Goal: Information Seeking & Learning: Learn about a topic

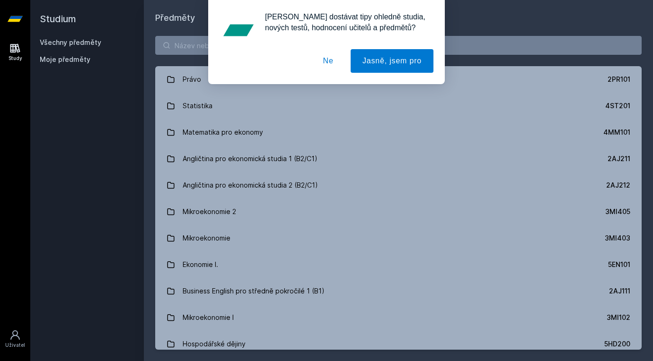
click at [329, 59] on button "Ne" at bounding box center [328, 61] width 34 height 24
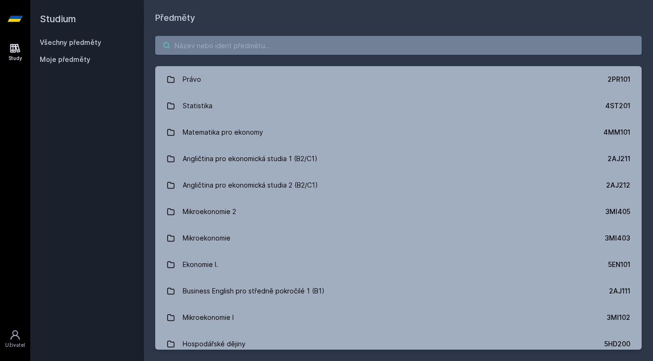
click at [302, 44] on input "search" at bounding box center [398, 45] width 486 height 19
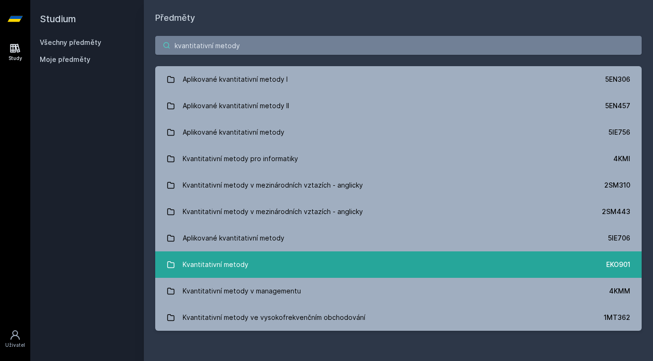
type input "kvantitativní metody"
click at [274, 272] on link "Kvantitativní metody EKO901" at bounding box center [398, 265] width 486 height 26
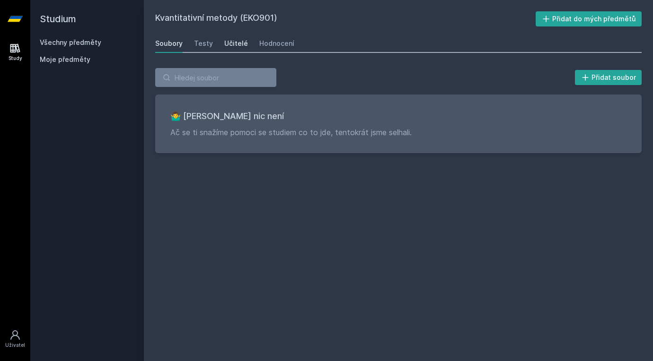
click at [242, 43] on div "Učitelé" at bounding box center [236, 43] width 24 height 9
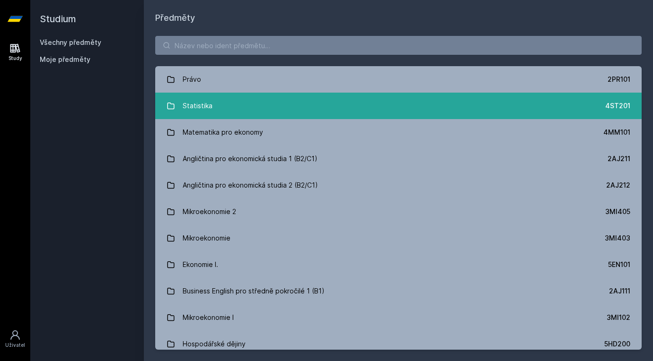
click at [267, 111] on link "Statistika 4ST201" at bounding box center [398, 106] width 486 height 26
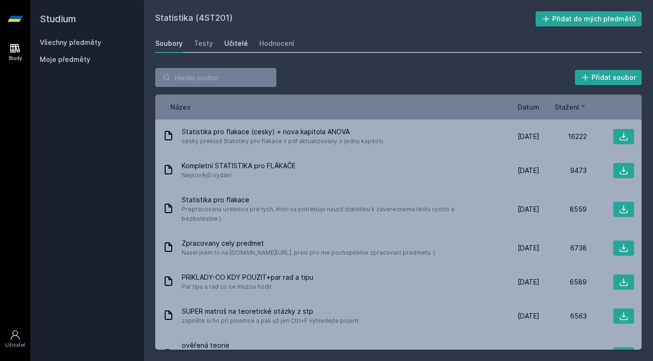
click at [240, 42] on div "Učitelé" at bounding box center [236, 43] width 24 height 9
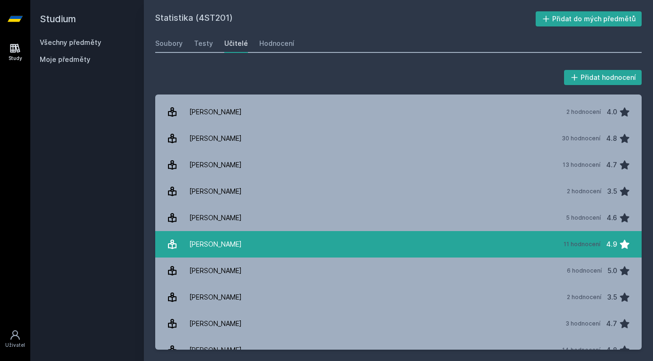
scroll to position [400, 0]
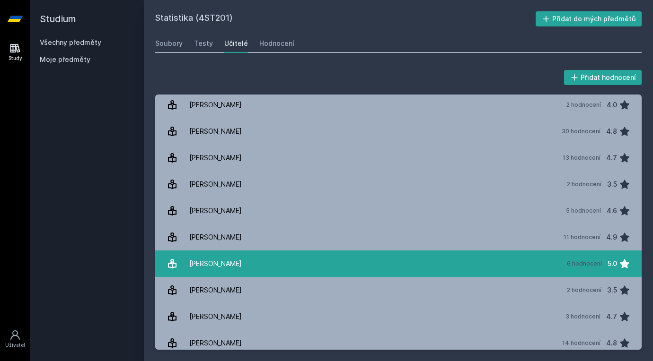
click at [247, 266] on link "[PERSON_NAME] 6 hodnocení 5.0" at bounding box center [398, 264] width 486 height 26
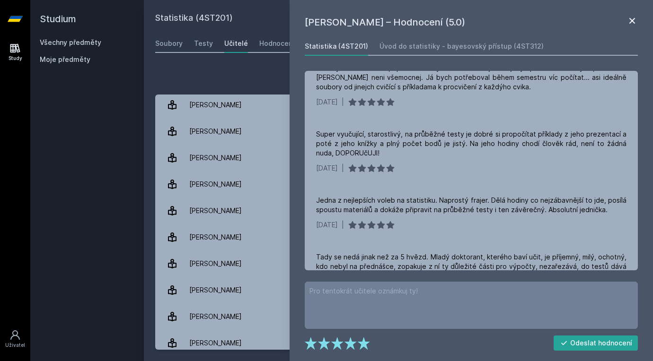
click at [635, 23] on icon at bounding box center [631, 20] width 11 height 11
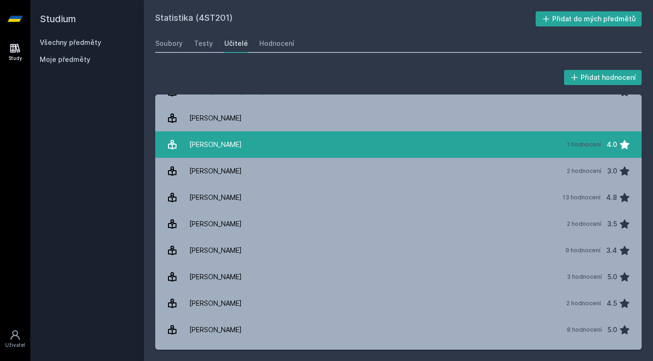
scroll to position [97, 0]
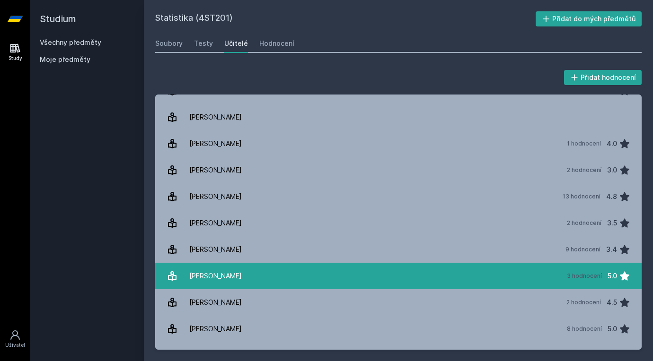
click at [239, 281] on link "[PERSON_NAME] 3 hodnocení 5.0" at bounding box center [398, 276] width 486 height 26
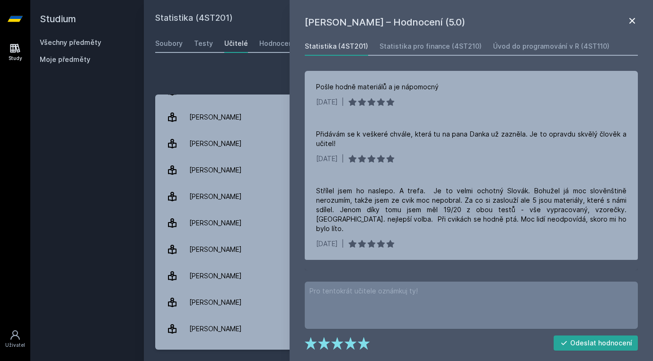
click at [631, 21] on icon at bounding box center [631, 20] width 11 height 11
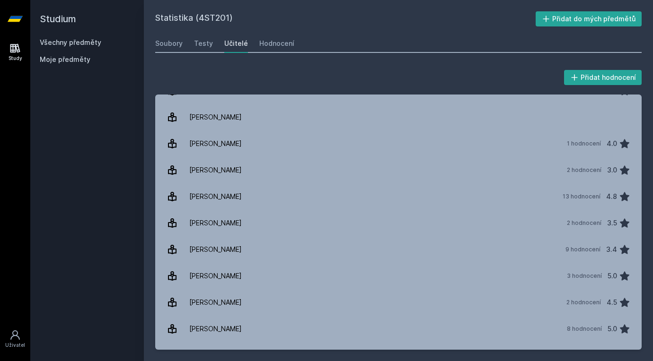
click at [47, 23] on h2 "Studium" at bounding box center [87, 19] width 95 height 38
click at [16, 15] on icon at bounding box center [15, 19] width 15 height 38
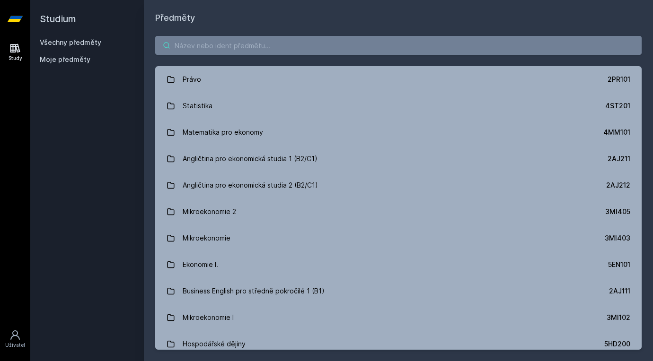
click at [228, 48] on input "search" at bounding box center [398, 45] width 486 height 19
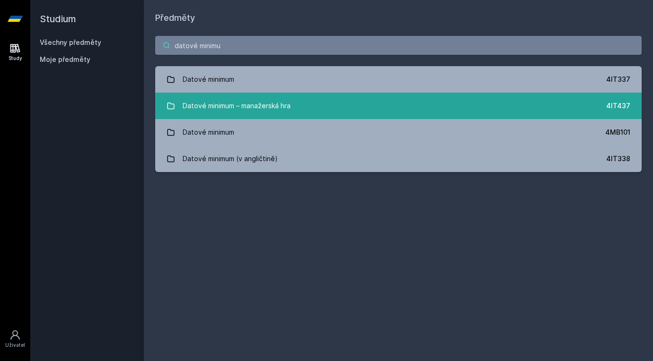
type input "datové minimu"
click at [252, 99] on div "Datové minimum – manažerská hra" at bounding box center [237, 106] width 108 height 19
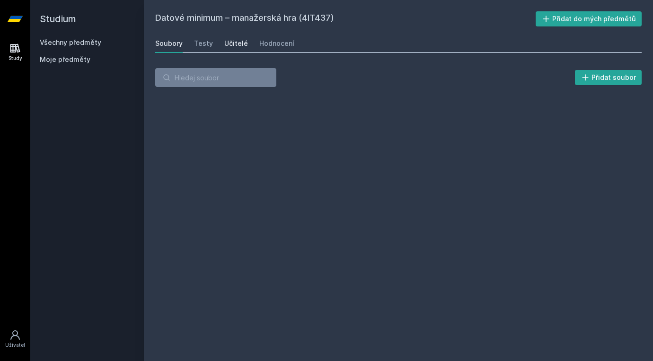
click at [230, 34] on link "Učitelé" at bounding box center [236, 43] width 24 height 19
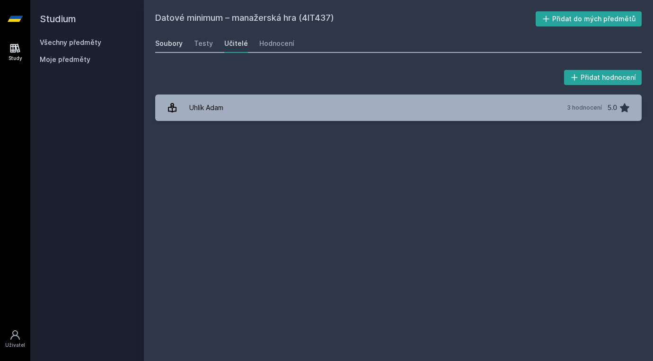
click at [171, 42] on div "Soubory" at bounding box center [168, 43] width 27 height 9
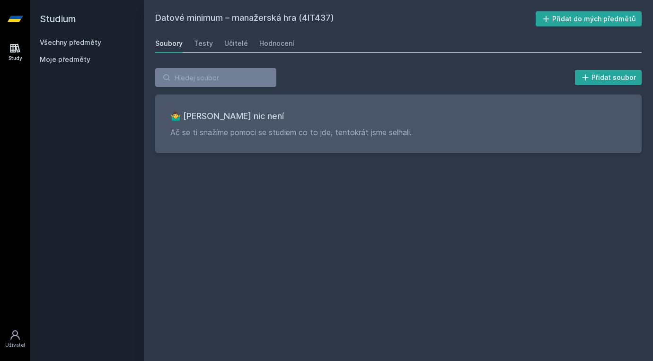
click at [79, 22] on h2 "Studium" at bounding box center [87, 19] width 95 height 38
click at [65, 19] on h2 "Studium" at bounding box center [87, 19] width 95 height 38
click at [9, 21] on icon at bounding box center [15, 19] width 15 height 6
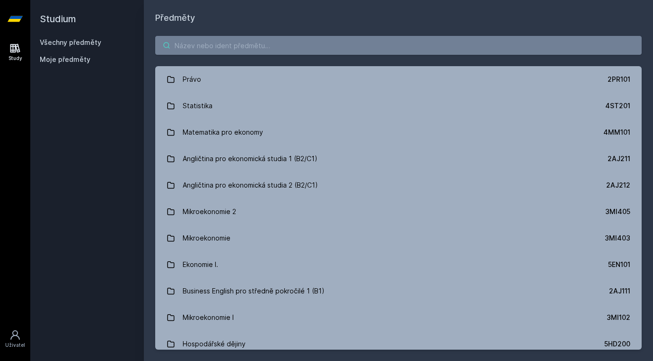
click at [205, 50] on input "search" at bounding box center [398, 45] width 486 height 19
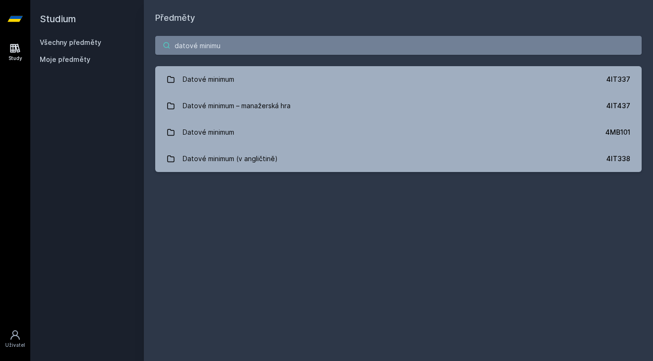
type input "datové minimum"
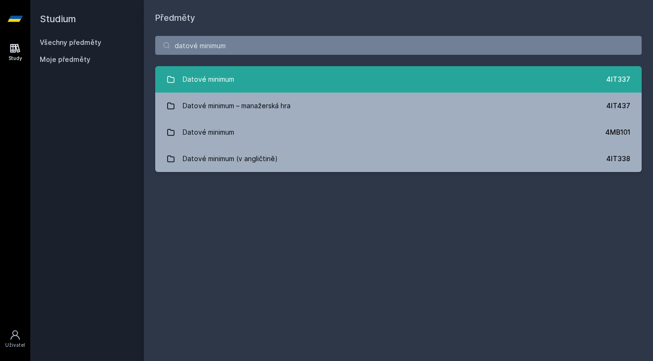
click at [283, 71] on link "Datové minimum 4IT337" at bounding box center [398, 79] width 486 height 26
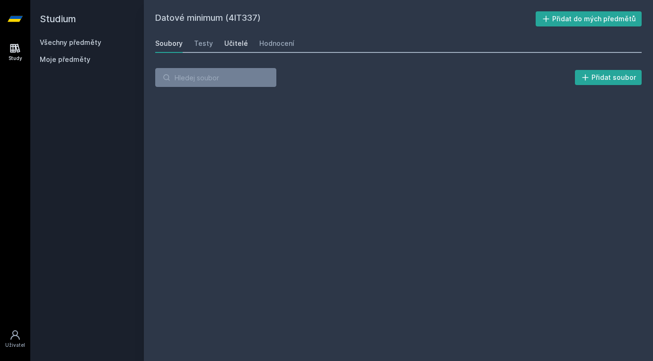
click at [228, 42] on div "Učitelé" at bounding box center [236, 43] width 24 height 9
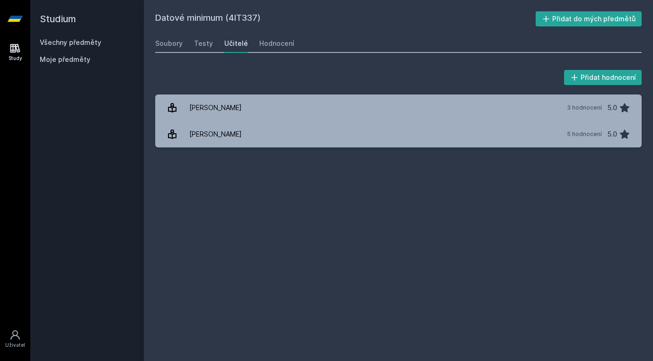
click at [13, 15] on icon at bounding box center [15, 19] width 15 height 38
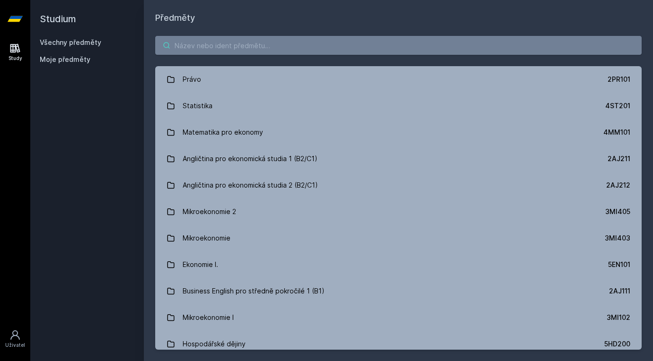
click at [209, 53] on input "search" at bounding box center [398, 45] width 486 height 19
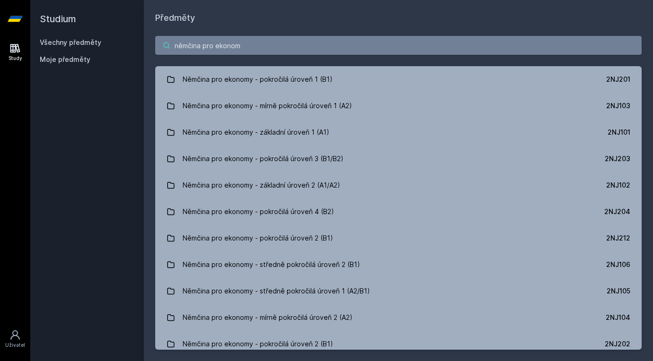
type input "němčina pro ekonomy"
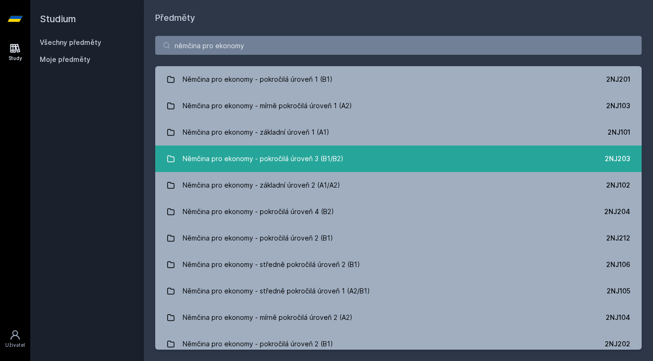
click at [377, 156] on link "Němčina pro ekonomy - pokročilá úroveň 3 (B1/B2) 2NJ203" at bounding box center [398, 159] width 486 height 26
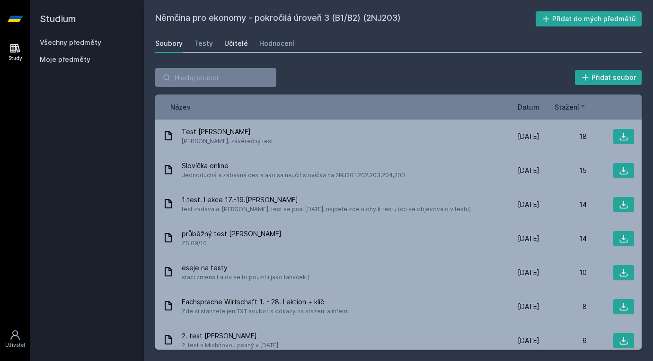
click at [240, 41] on div "Učitelé" at bounding box center [236, 43] width 24 height 9
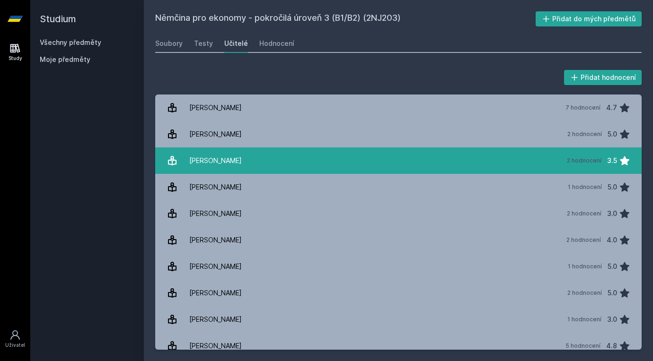
click at [273, 164] on link "[PERSON_NAME] 2 hodnocení 3.5" at bounding box center [398, 161] width 486 height 26
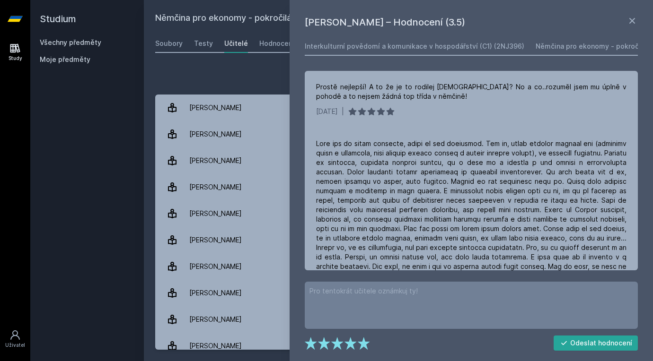
click at [629, 8] on div "[PERSON_NAME] – Hodnocení (3.5) Interkulturní povědomí a komunikace v hospodářs…" at bounding box center [471, 180] width 363 height 361
click at [636, 23] on icon at bounding box center [631, 20] width 11 height 11
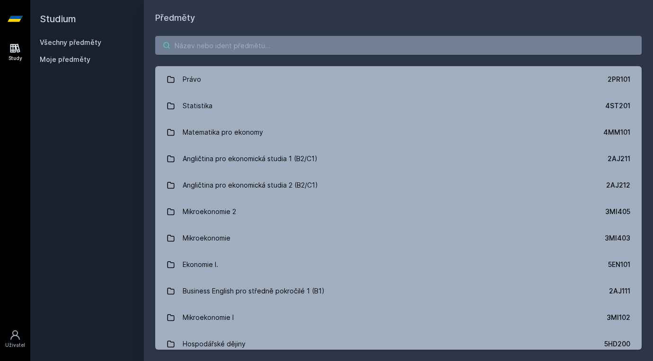
click at [237, 43] on input "search" at bounding box center [398, 45] width 486 height 19
type input "v"
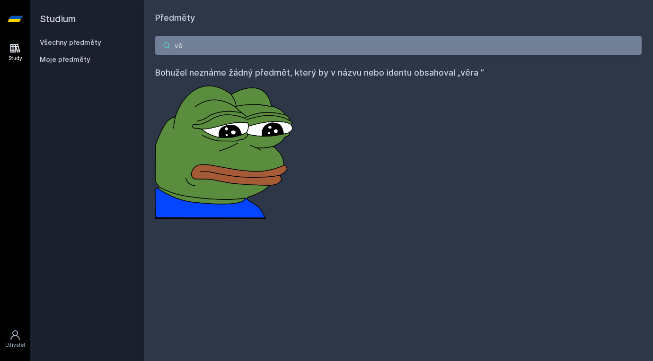
type input "v"
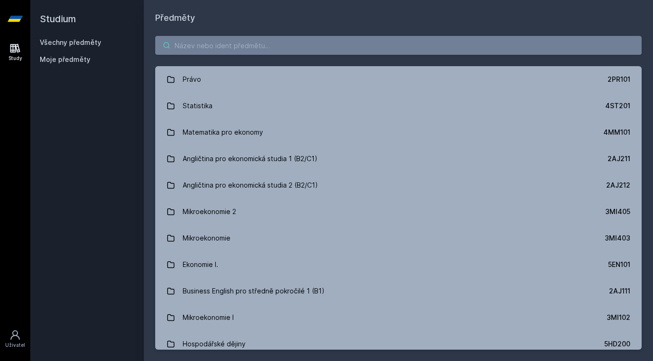
type input "m"
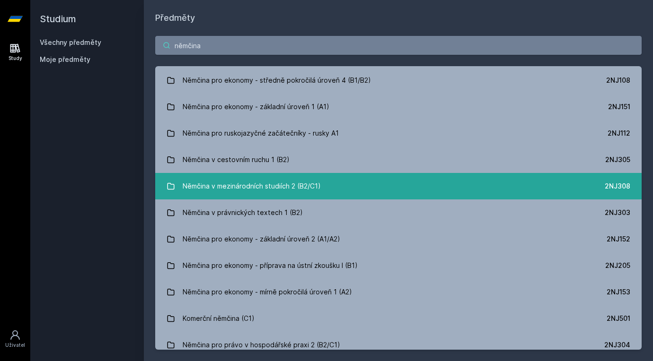
scroll to position [444, 0]
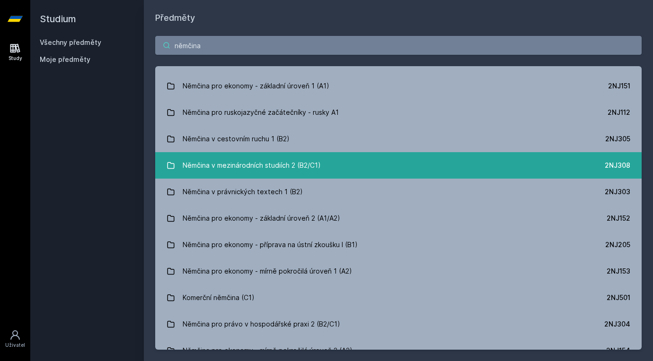
type input "němčina"
click at [342, 167] on link "Němčina v mezinárodních studiích 2 (B2/C1) 2NJ308" at bounding box center [398, 165] width 486 height 26
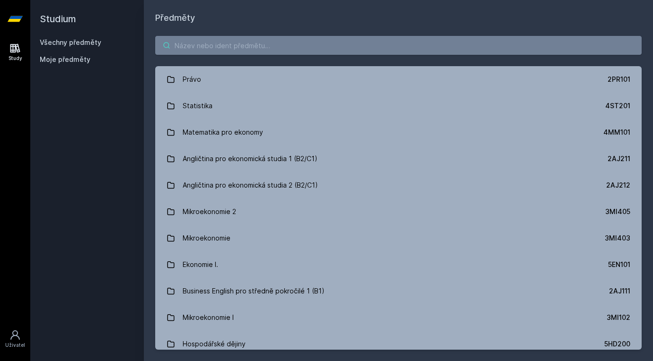
click at [274, 49] on input "search" at bounding box center [398, 45] width 486 height 19
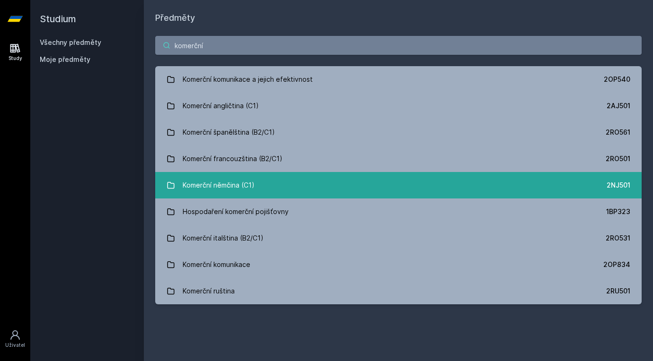
type input "komerční"
click at [271, 187] on link "Komerční němčina (C1) 2NJ501" at bounding box center [398, 185] width 486 height 26
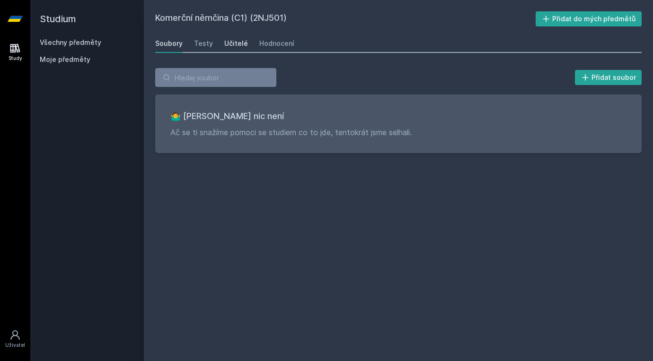
click at [244, 44] on div "Učitelé" at bounding box center [236, 43] width 24 height 9
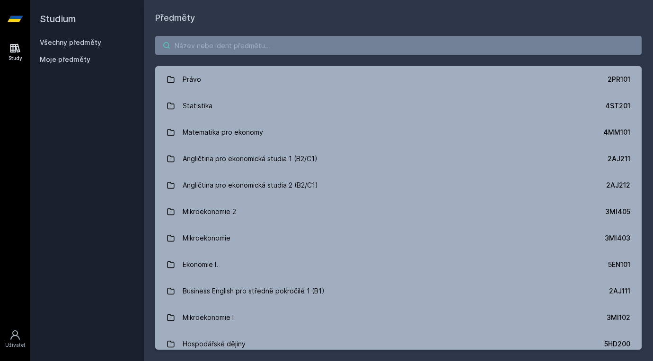
click at [213, 44] on input "search" at bounding box center [398, 45] width 486 height 19
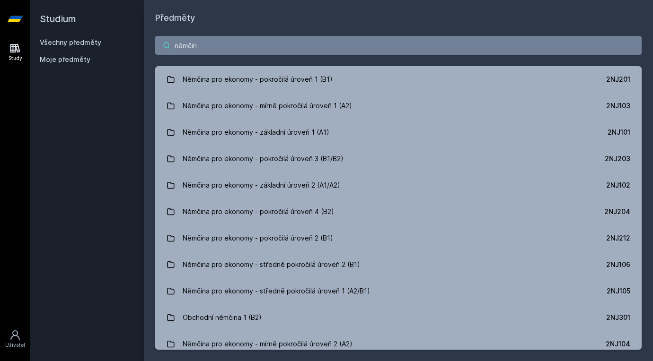
type input "němčina"
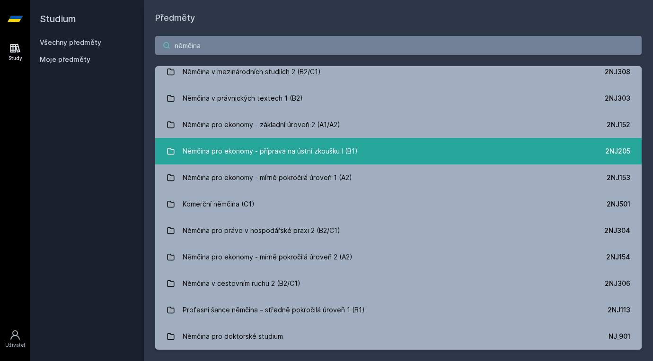
scroll to position [537, 0]
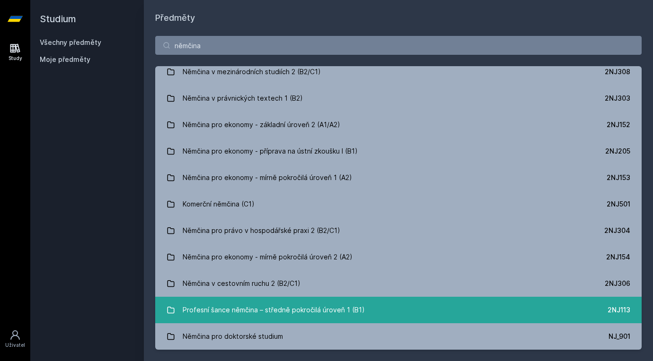
click at [308, 308] on div "Profesní šance němčina – středně pokročilá úroveň 1 (B1)" at bounding box center [274, 310] width 182 height 19
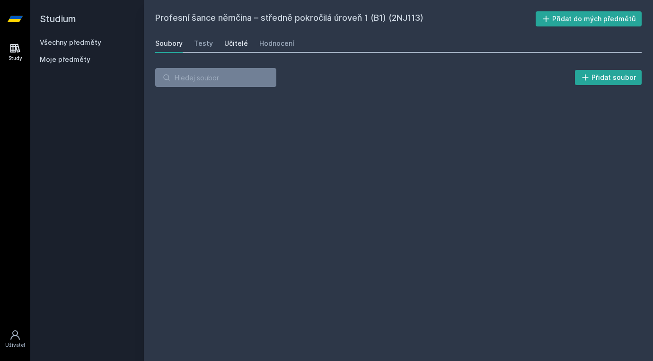
click at [244, 45] on div "Učitelé" at bounding box center [236, 43] width 24 height 9
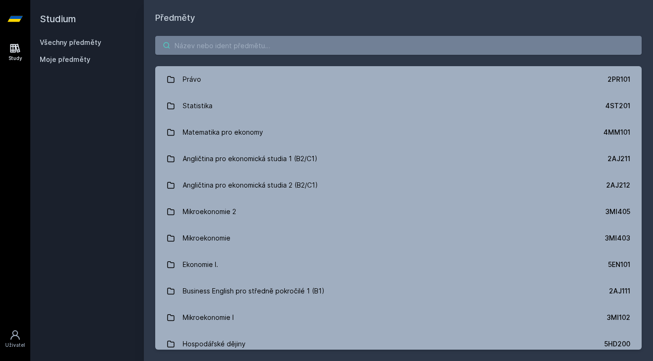
click at [328, 50] on input "search" at bounding box center [398, 45] width 486 height 19
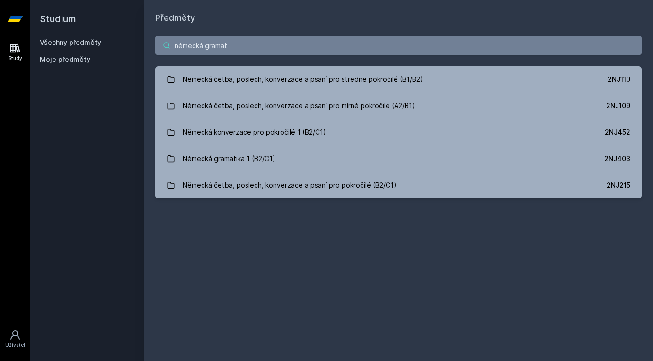
type input "německá gramati"
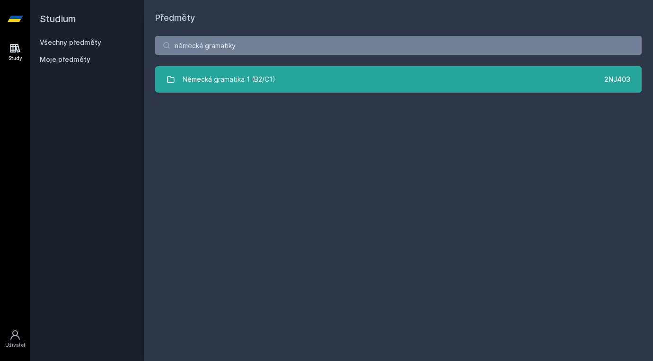
drag, startPoint x: 328, startPoint y: 50, endPoint x: 297, endPoint y: 82, distance: 44.8
click at [297, 82] on link "Německá gramatika 1 (B2/C1) 2NJ403" at bounding box center [398, 79] width 486 height 26
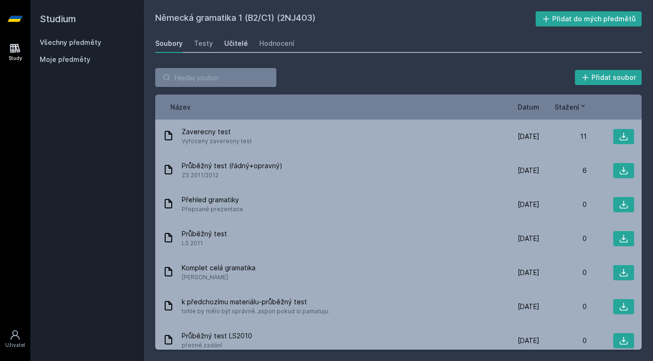
click at [233, 44] on div "Učitelé" at bounding box center [236, 43] width 24 height 9
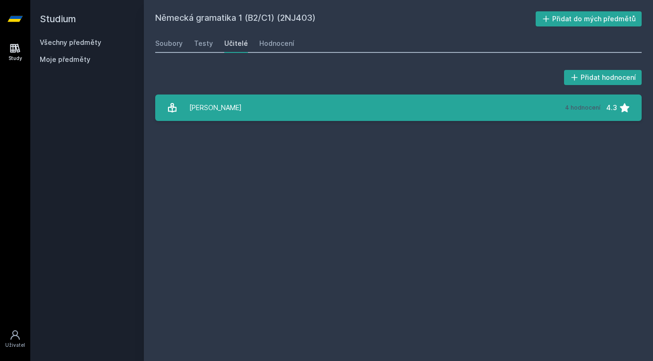
click at [257, 111] on link "Höppnerová Věra 4 hodnocení 4.3" at bounding box center [398, 108] width 486 height 26
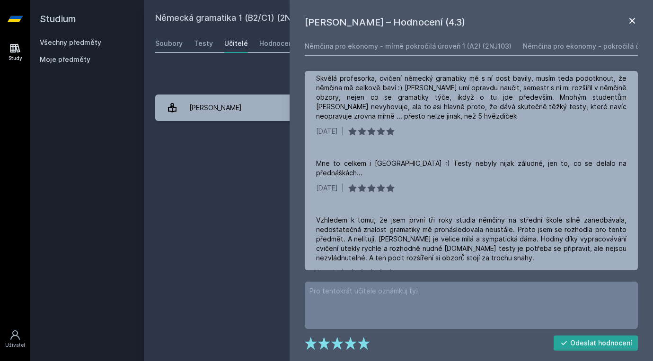
click at [627, 20] on icon at bounding box center [631, 20] width 11 height 11
